Goal: Information Seeking & Learning: Learn about a topic

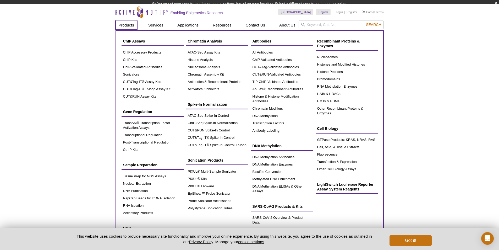
click at [123, 30] on li "Products ChIP Assays ChIP Accessory Products ChIP Kits ChIP-Validated Antibodie…" at bounding box center [127, 25] width 22 height 10
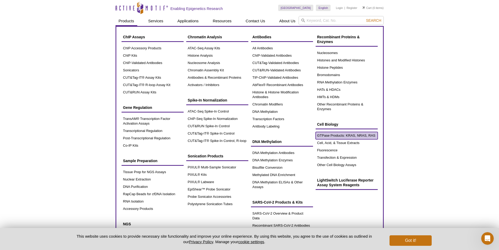
click at [327, 137] on link "GTPase Products: KRAS, NRAS, RAS" at bounding box center [347, 135] width 62 height 7
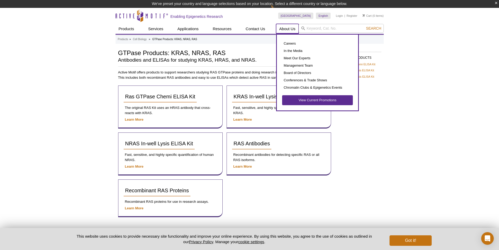
click at [287, 27] on link "About Us" at bounding box center [287, 29] width 23 height 10
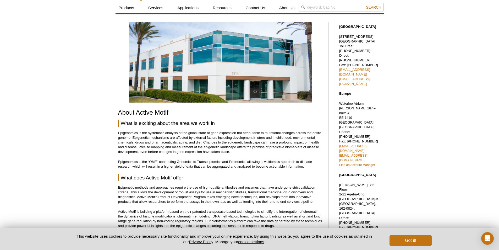
scroll to position [52, 0]
